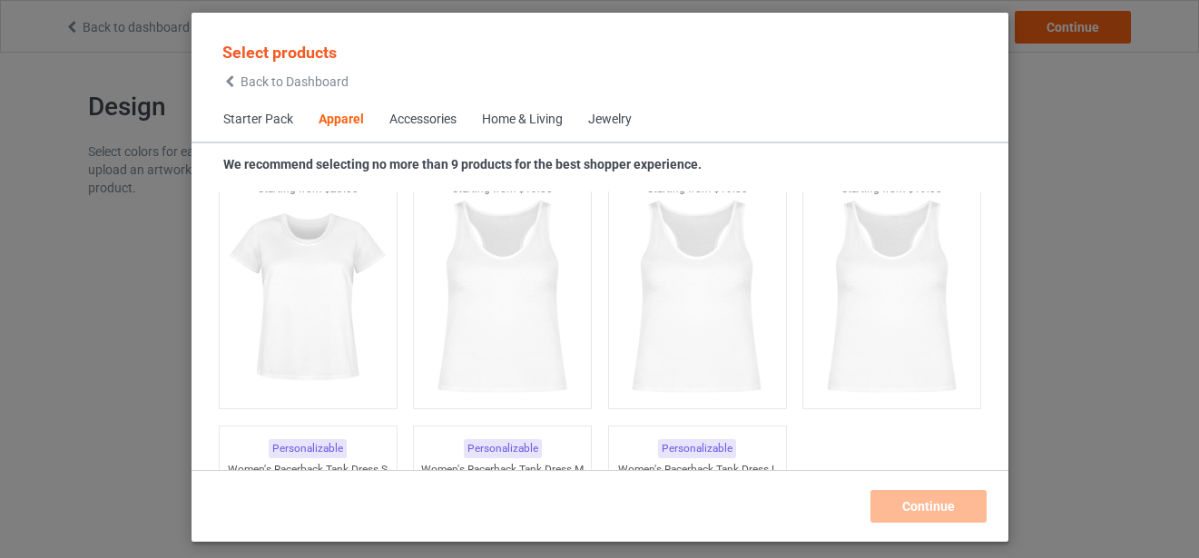
scroll to position [3854, 0]
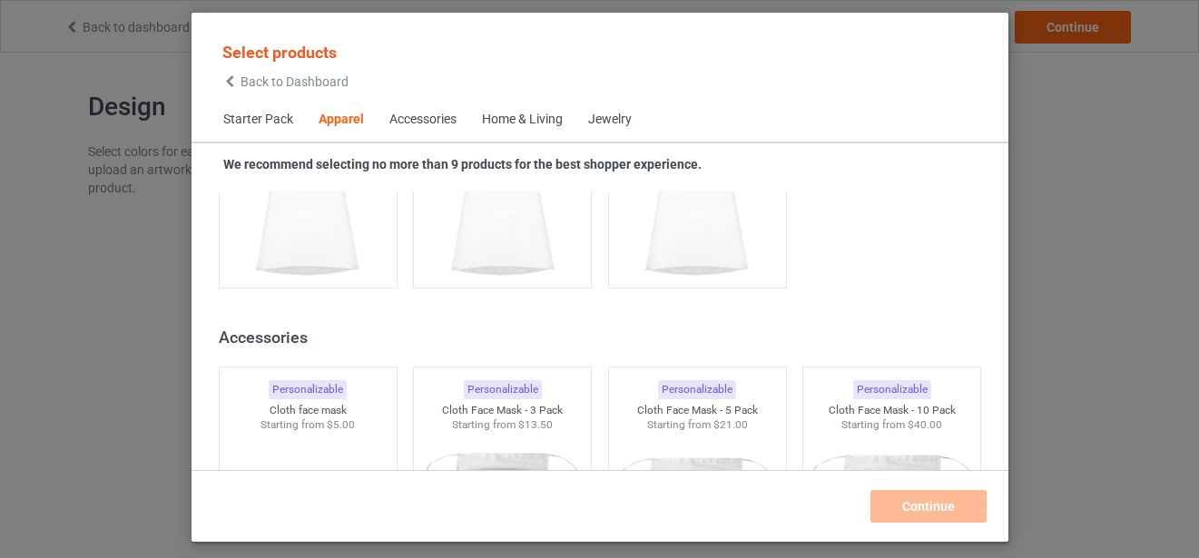
scroll to position [14443, 0]
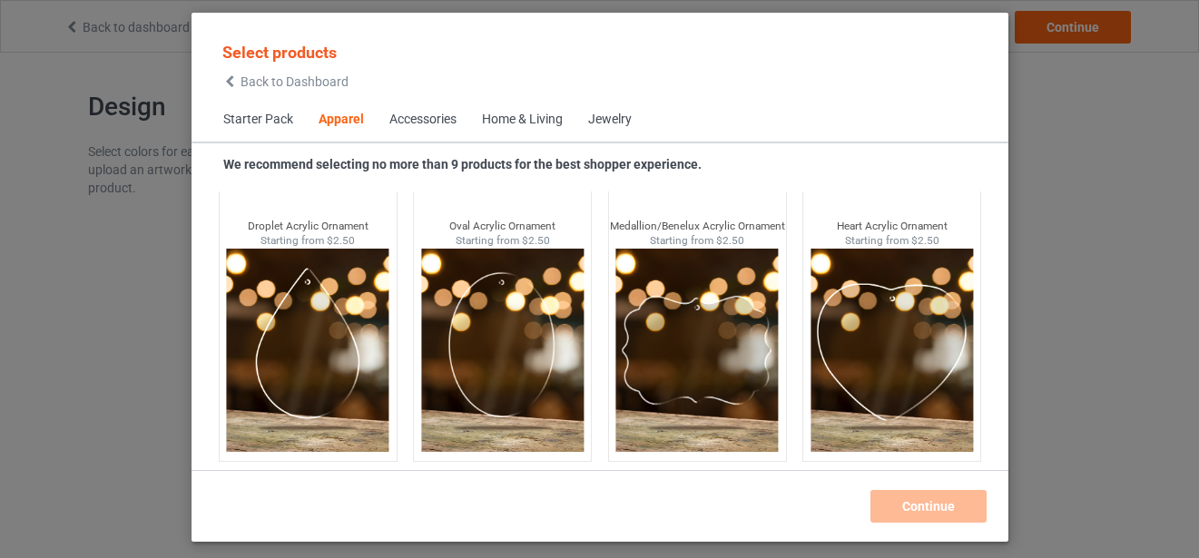
scroll to position [1771, 0]
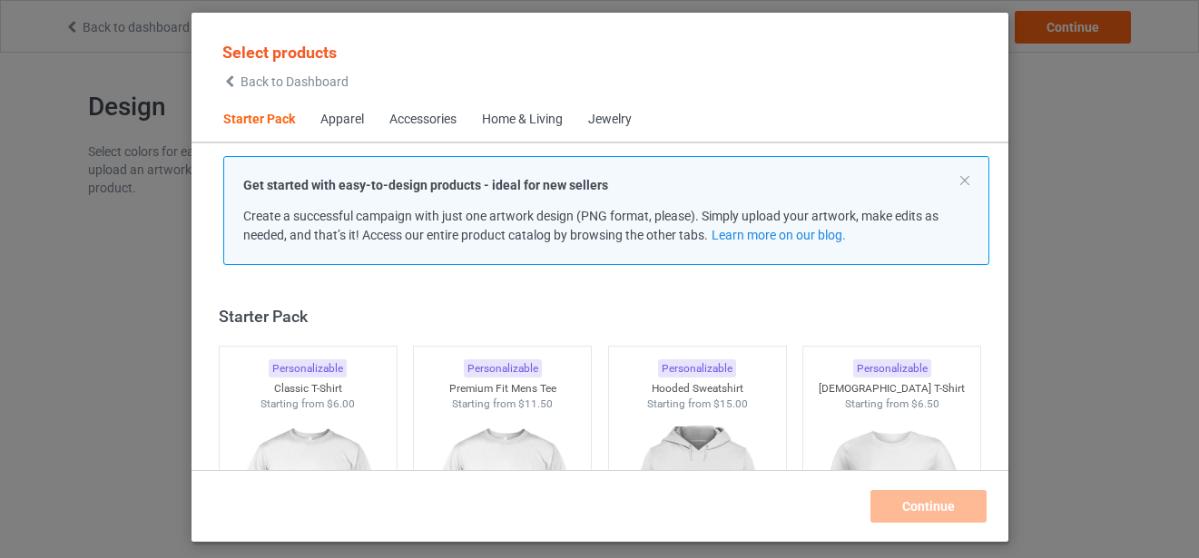
click at [325, 103] on span "Apparel" at bounding box center [342, 120] width 69 height 44
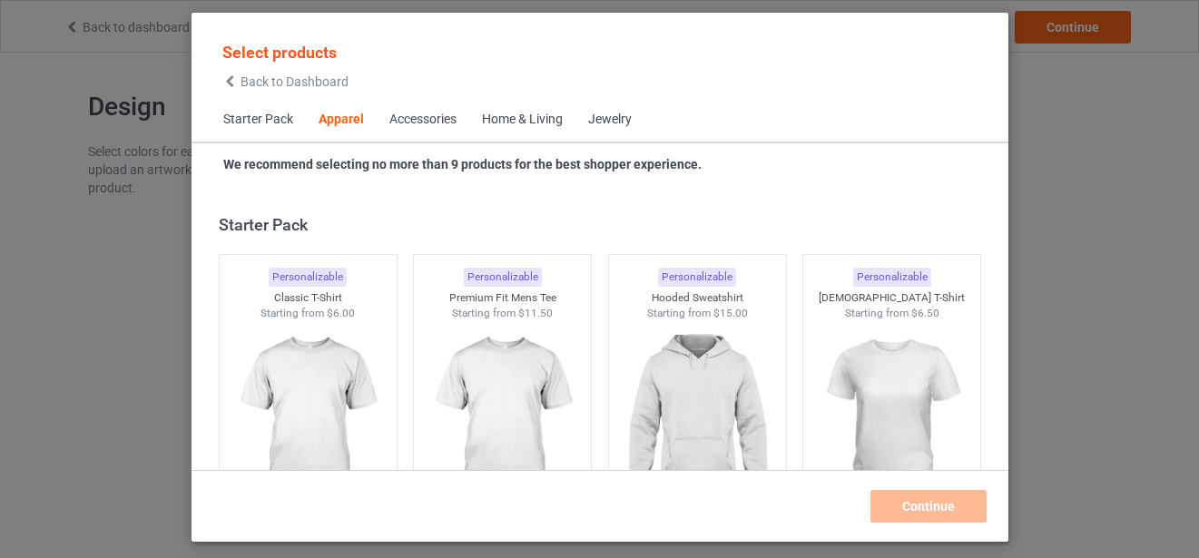
scroll to position [676, 0]
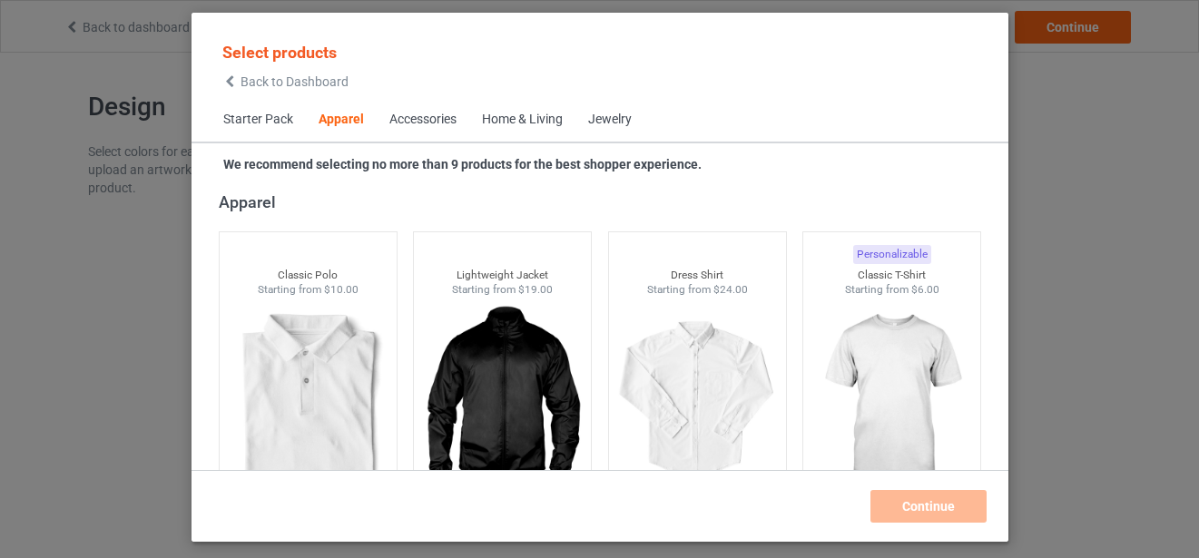
click at [338, 122] on div "Apparel" at bounding box center [341, 120] width 45 height 18
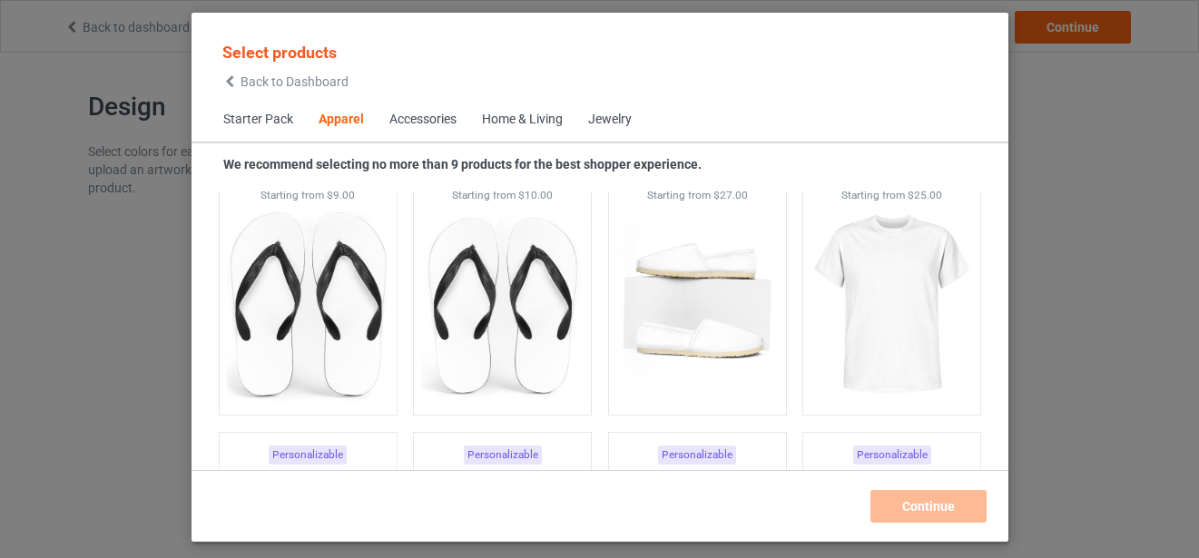
scroll to position [3309, 0]
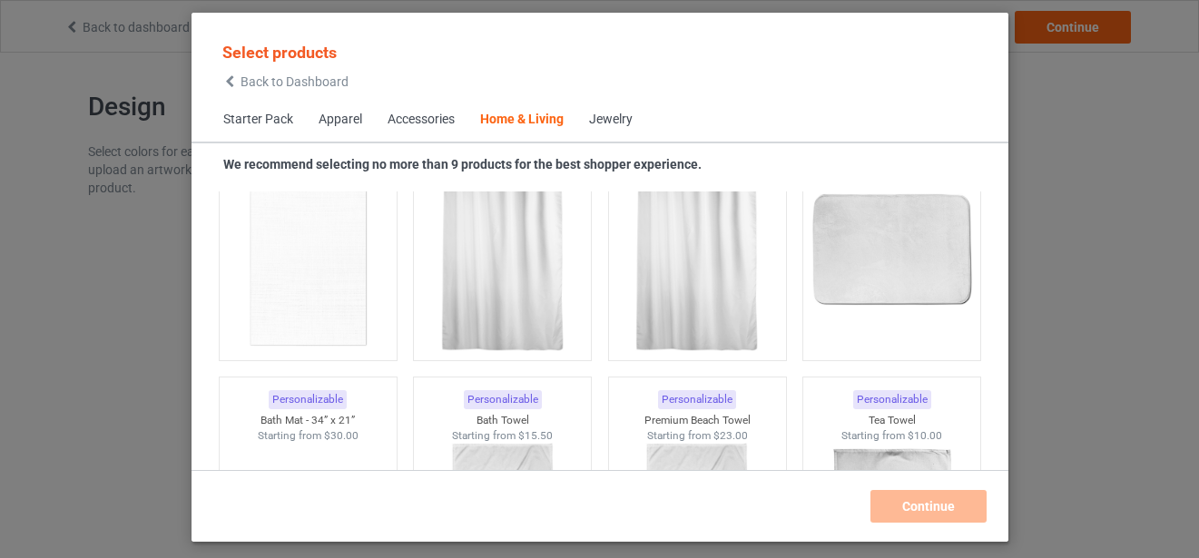
scroll to position [10993, 0]
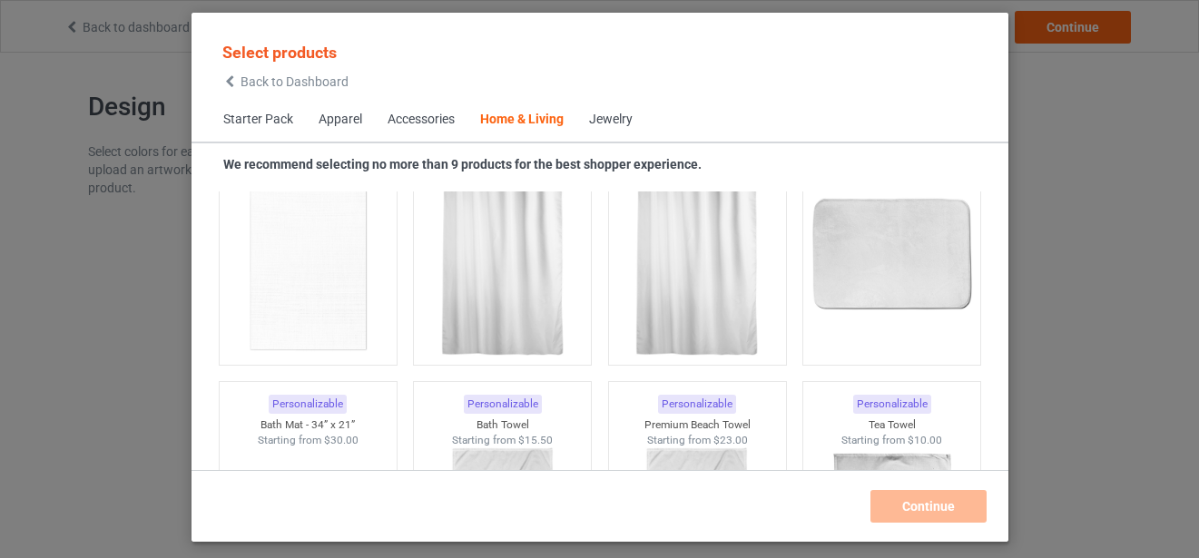
click at [1115, 99] on div "Select products Back to Dashboard Starter Pack Apparel Accessories Home & Livin…" at bounding box center [599, 279] width 1199 height 558
click at [623, 126] on div "Jewelry" at bounding box center [611, 120] width 44 height 18
click at [613, 115] on div "Jewelry" at bounding box center [611, 120] width 44 height 18
click at [429, 111] on span "Accessories" at bounding box center [421, 120] width 93 height 44
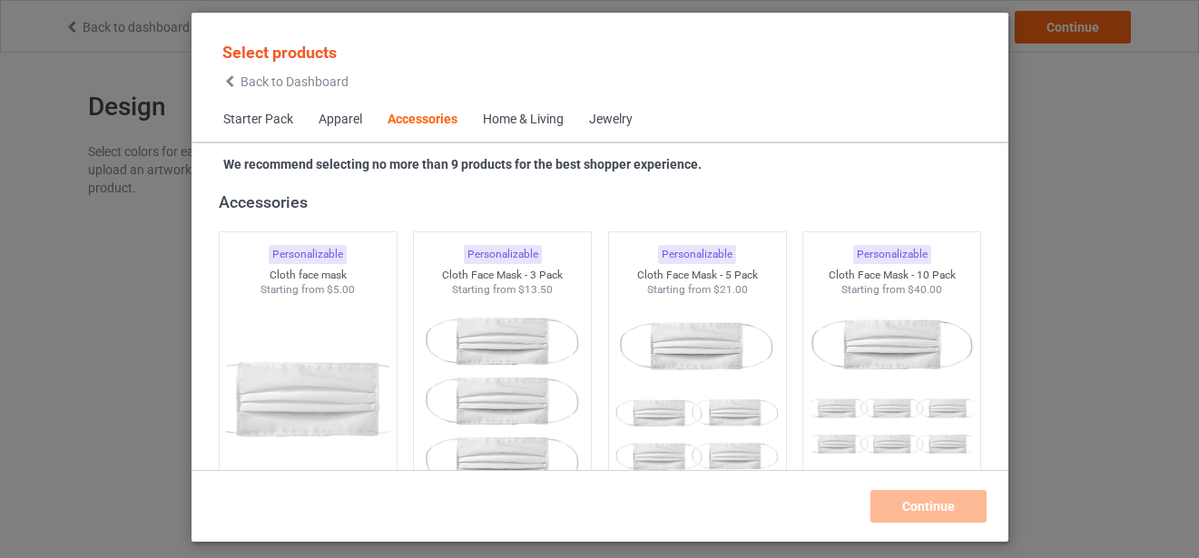
click at [424, 117] on div "Accessories" at bounding box center [423, 120] width 70 height 18
click at [579, 110] on span "Jewelry" at bounding box center [611, 120] width 69 height 44
click at [600, 117] on div "Jewelry" at bounding box center [611, 120] width 44 height 18
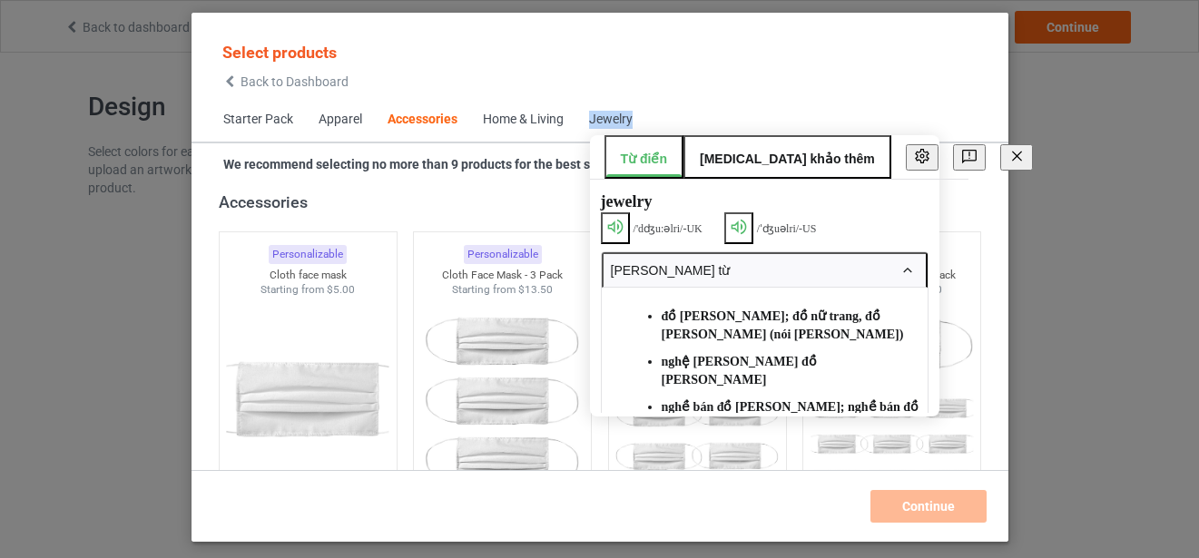
click at [690, 108] on div "Starter Pack Apparel Accessories Home & Living Jewelry" at bounding box center [600, 120] width 817 height 44
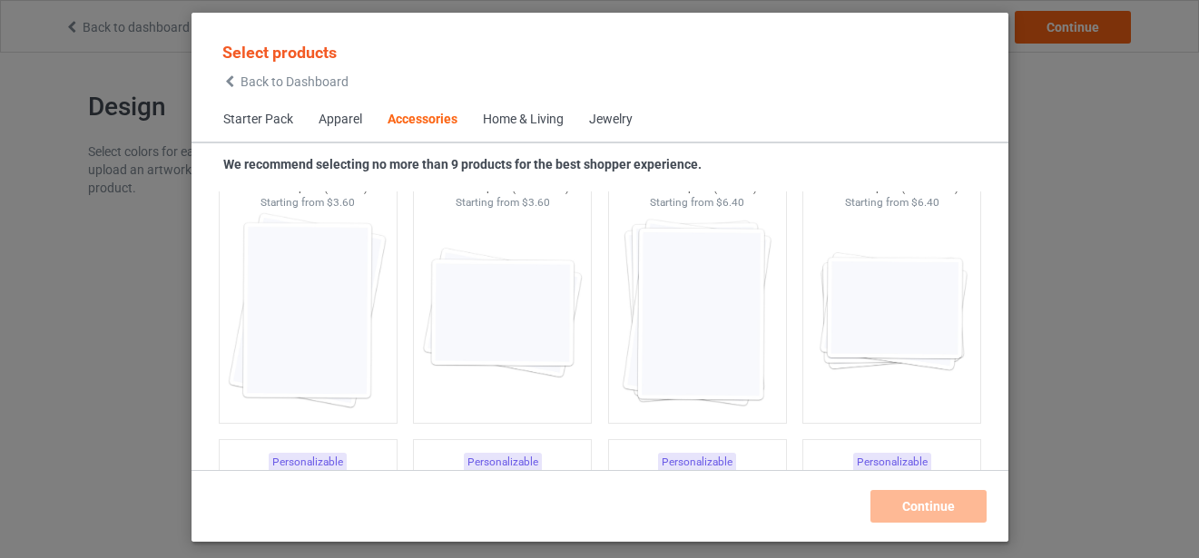
scroll to position [7076, 0]
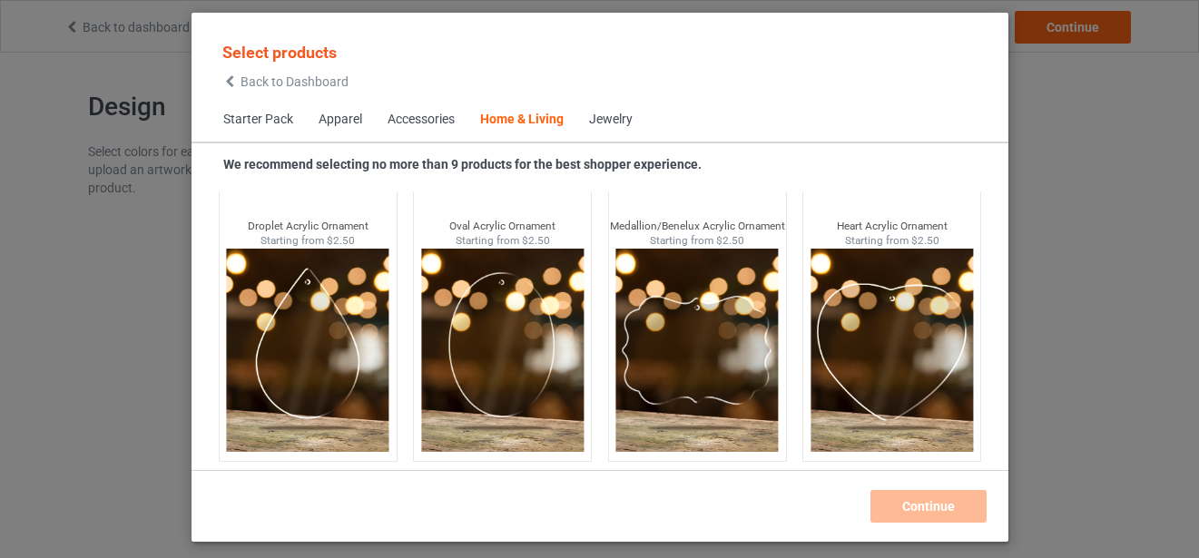
scroll to position [5041, 0]
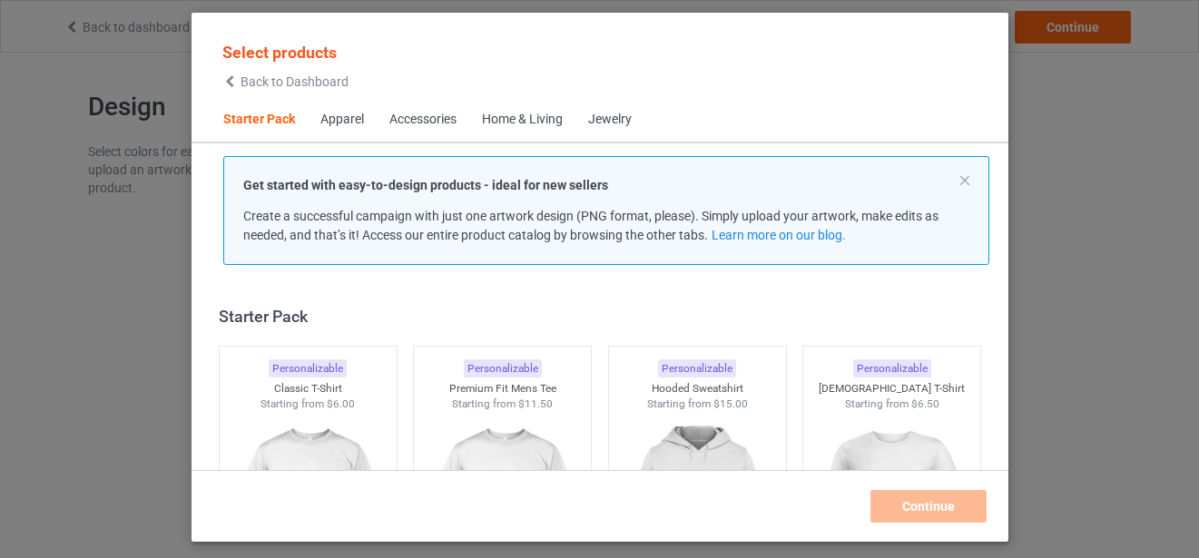
click at [429, 117] on div "Accessories" at bounding box center [422, 120] width 67 height 18
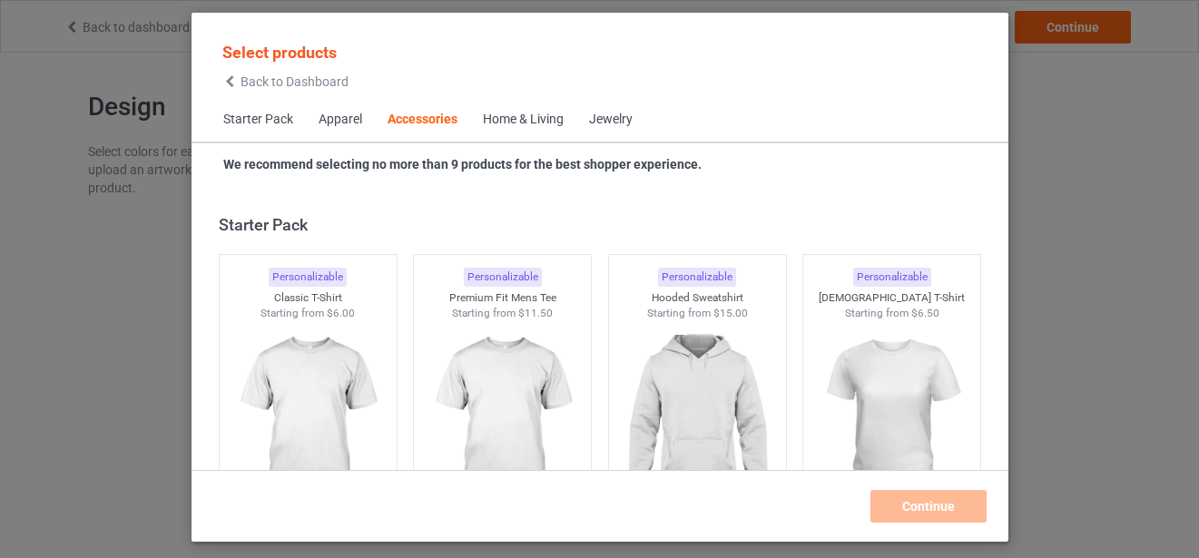
scroll to position [3989, 0]
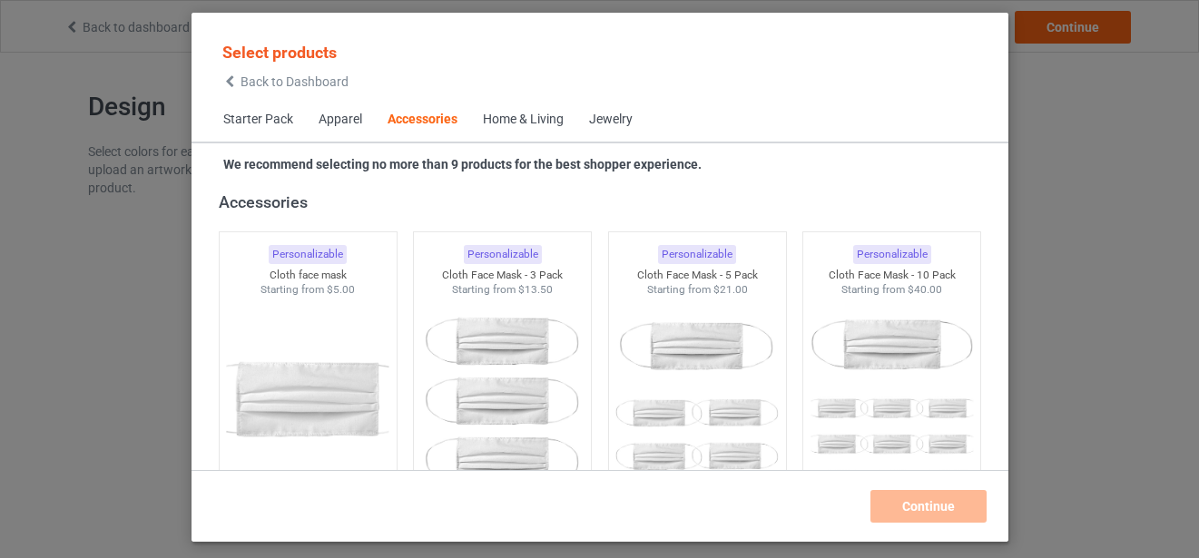
click at [353, 123] on div "Apparel" at bounding box center [341, 120] width 44 height 18
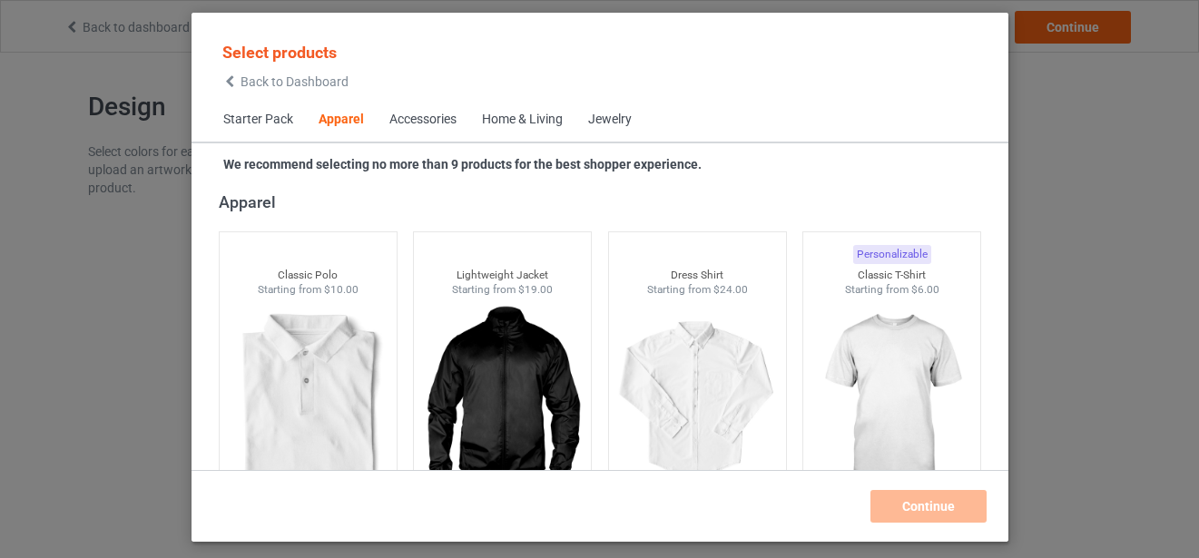
click at [496, 133] on span "Home & Living" at bounding box center [522, 120] width 106 height 44
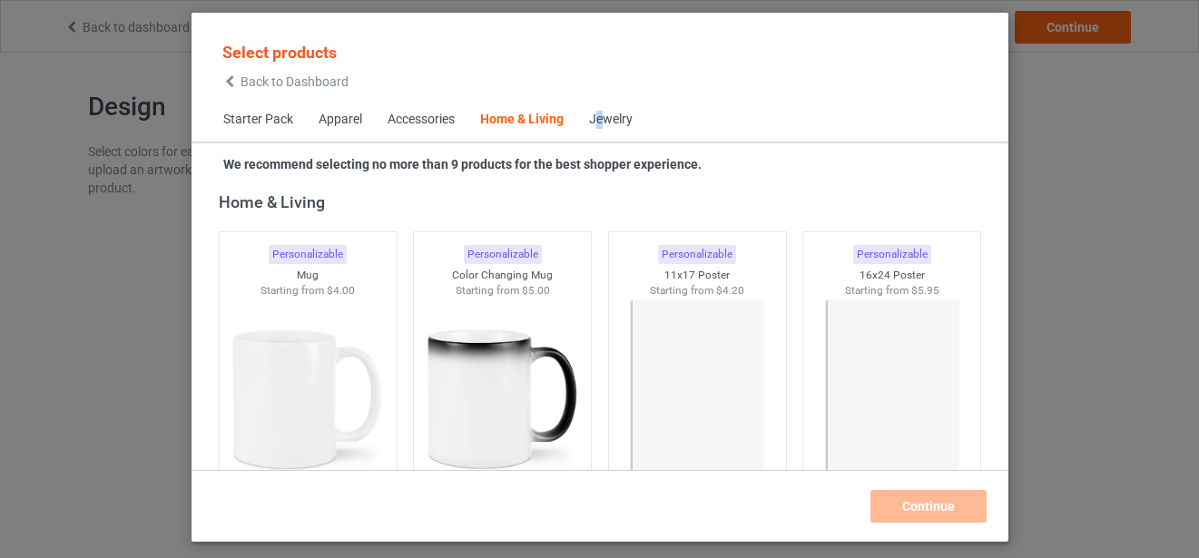
click at [602, 123] on div "Jewelry" at bounding box center [611, 120] width 44 height 18
click at [655, 112] on div "Starter Pack Apparel Accessories Home & Living Jewelry" at bounding box center [600, 120] width 817 height 44
click at [294, 125] on span "Starter Pack" at bounding box center [258, 120] width 95 height 44
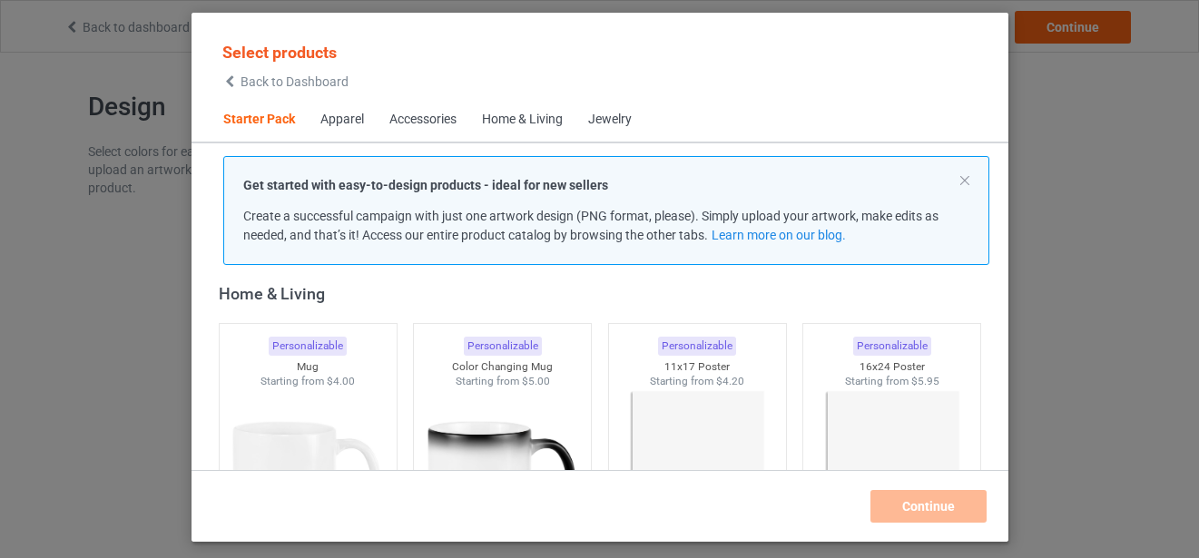
scroll to position [23, 0]
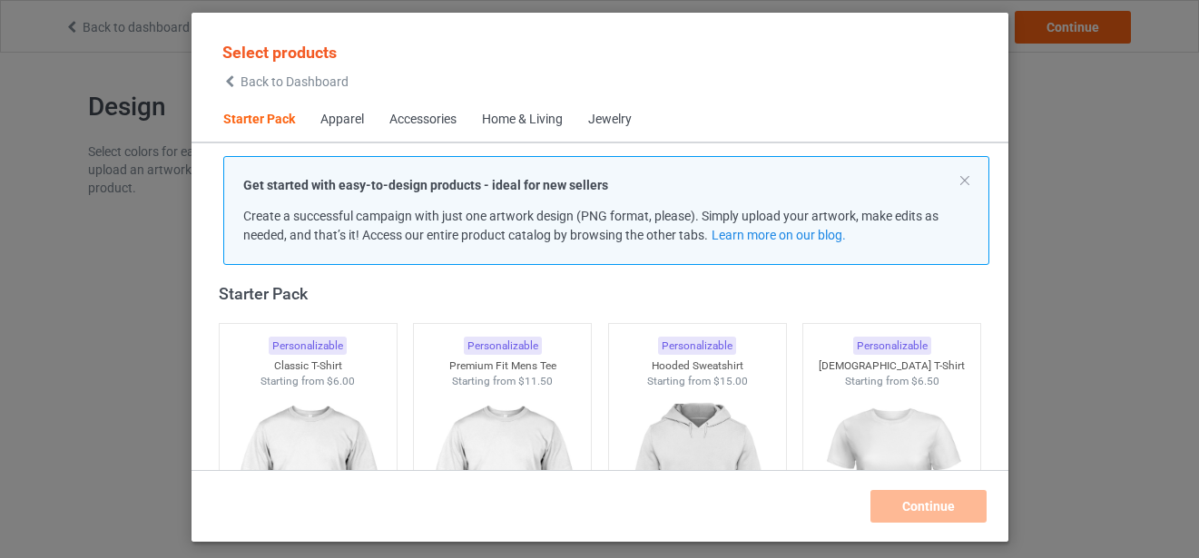
click at [366, 125] on span "Apparel" at bounding box center [342, 120] width 69 height 44
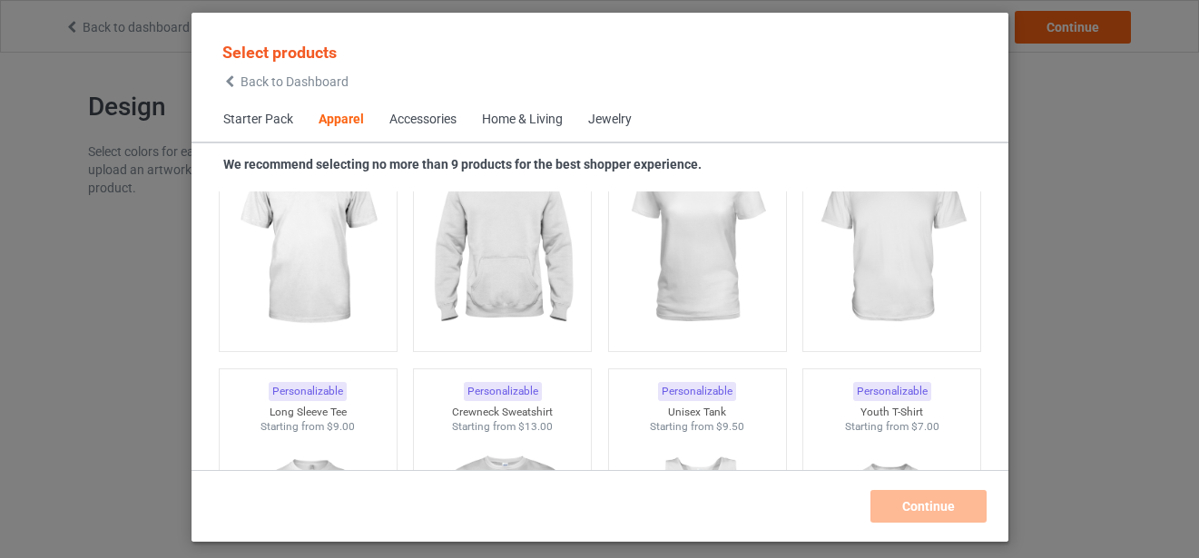
click at [434, 121] on div "Accessories" at bounding box center [422, 120] width 67 height 18
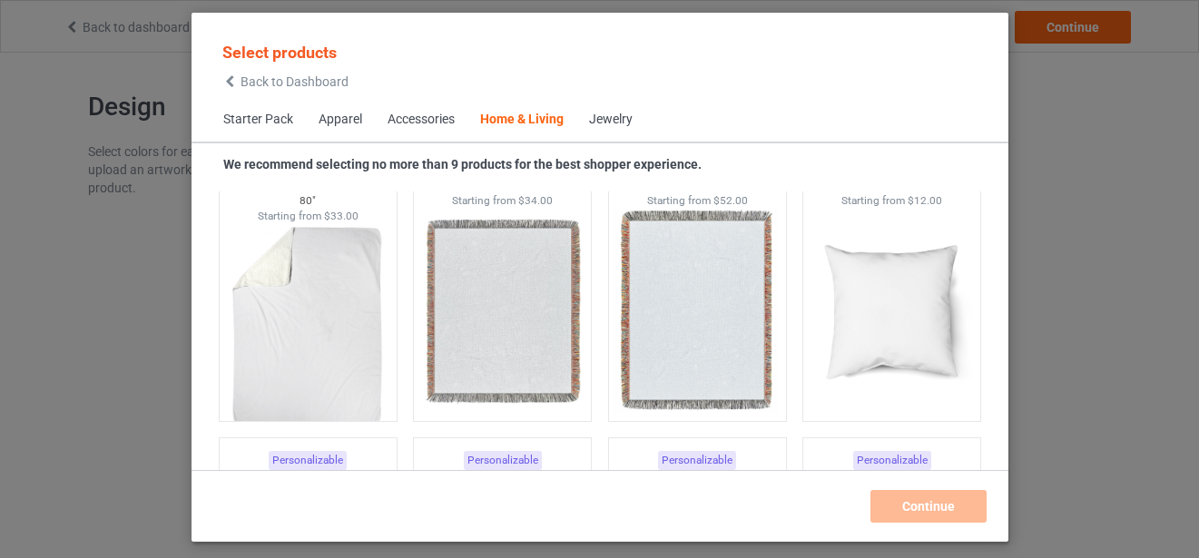
scroll to position [9981, 0]
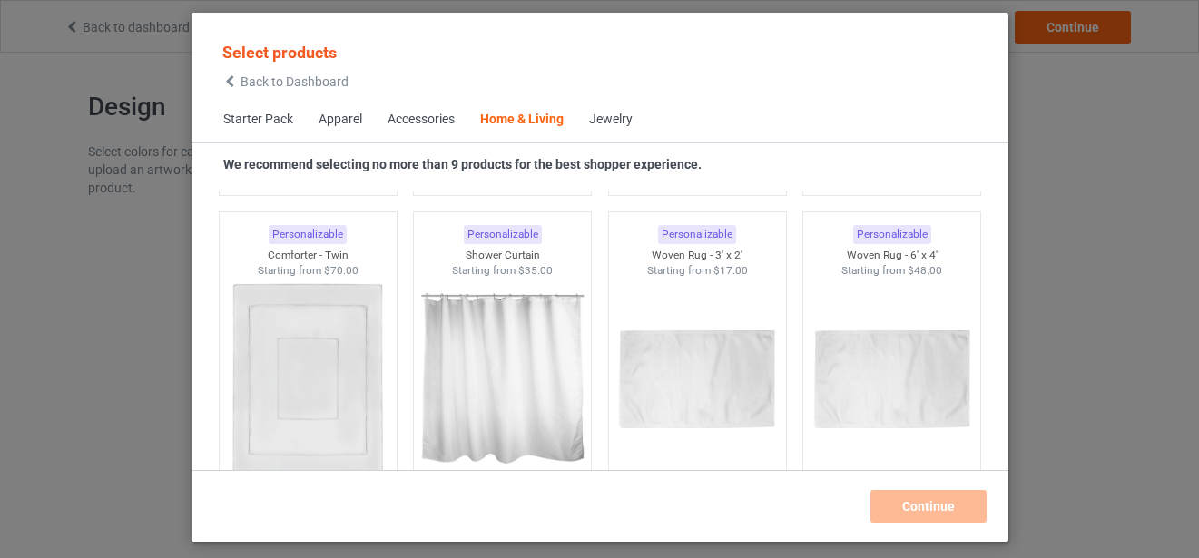
click at [1133, 277] on div "Select products Back to Dashboard Starter Pack Apparel Accessories Home & Livin…" at bounding box center [599, 279] width 1199 height 558
click at [1038, 153] on div "Select products Back to Dashboard Starter Pack Apparel Accessories Home & Livin…" at bounding box center [599, 279] width 1199 height 558
click at [269, 84] on span "Back to Dashboard" at bounding box center [295, 81] width 108 height 15
